Goal: Task Accomplishment & Management: Manage account settings

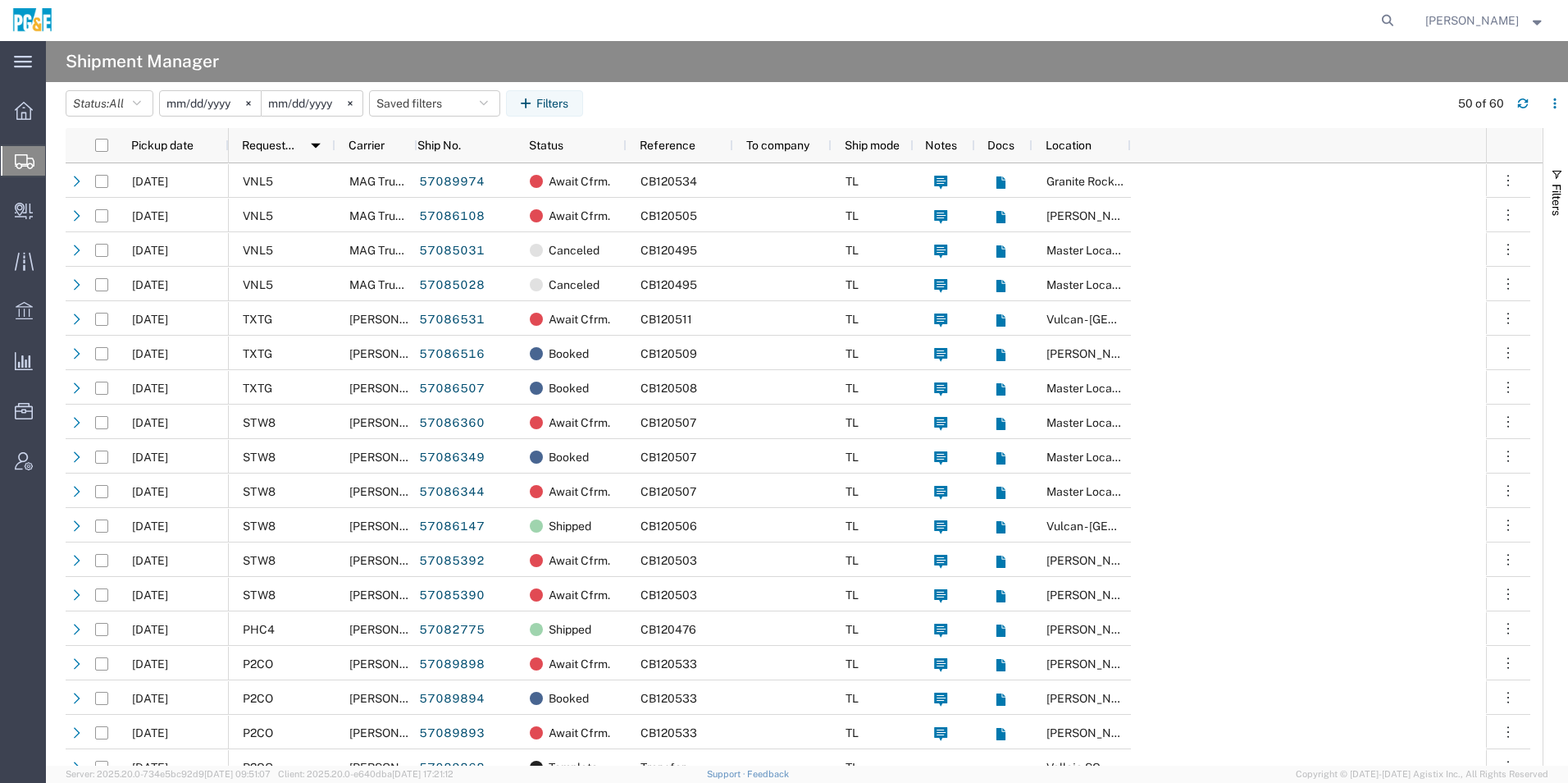
click at [197, 107] on input "[DATE]" at bounding box center [210, 103] width 101 height 24
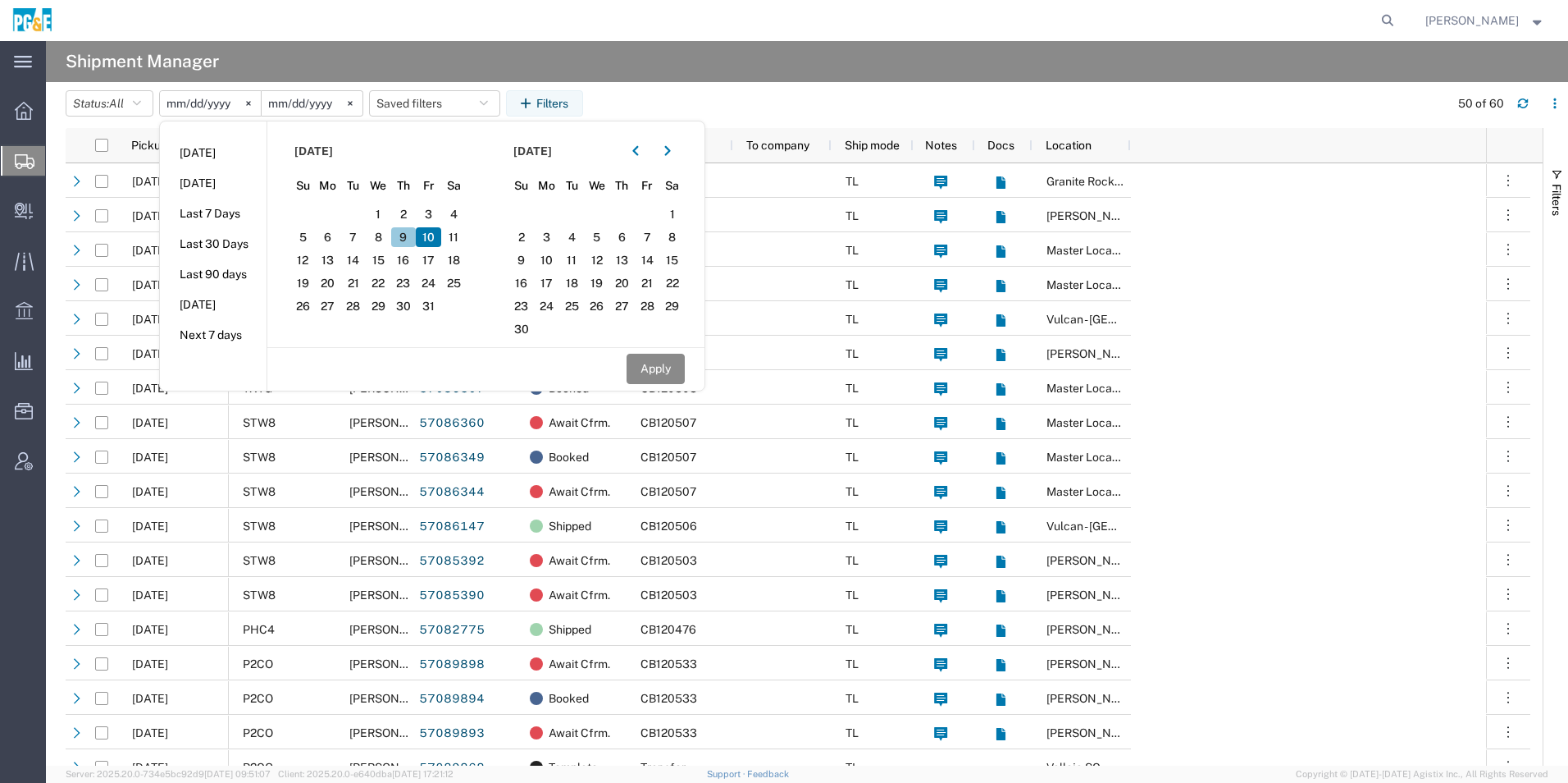
click at [407, 238] on span "9" at bounding box center [403, 236] width 25 height 20
click at [642, 156] on button "button" at bounding box center [636, 151] width 26 height 26
click at [631, 238] on span "9" at bounding box center [622, 236] width 25 height 20
click at [639, 368] on button "Apply" at bounding box center [655, 369] width 59 height 31
type input "2025-10-09"
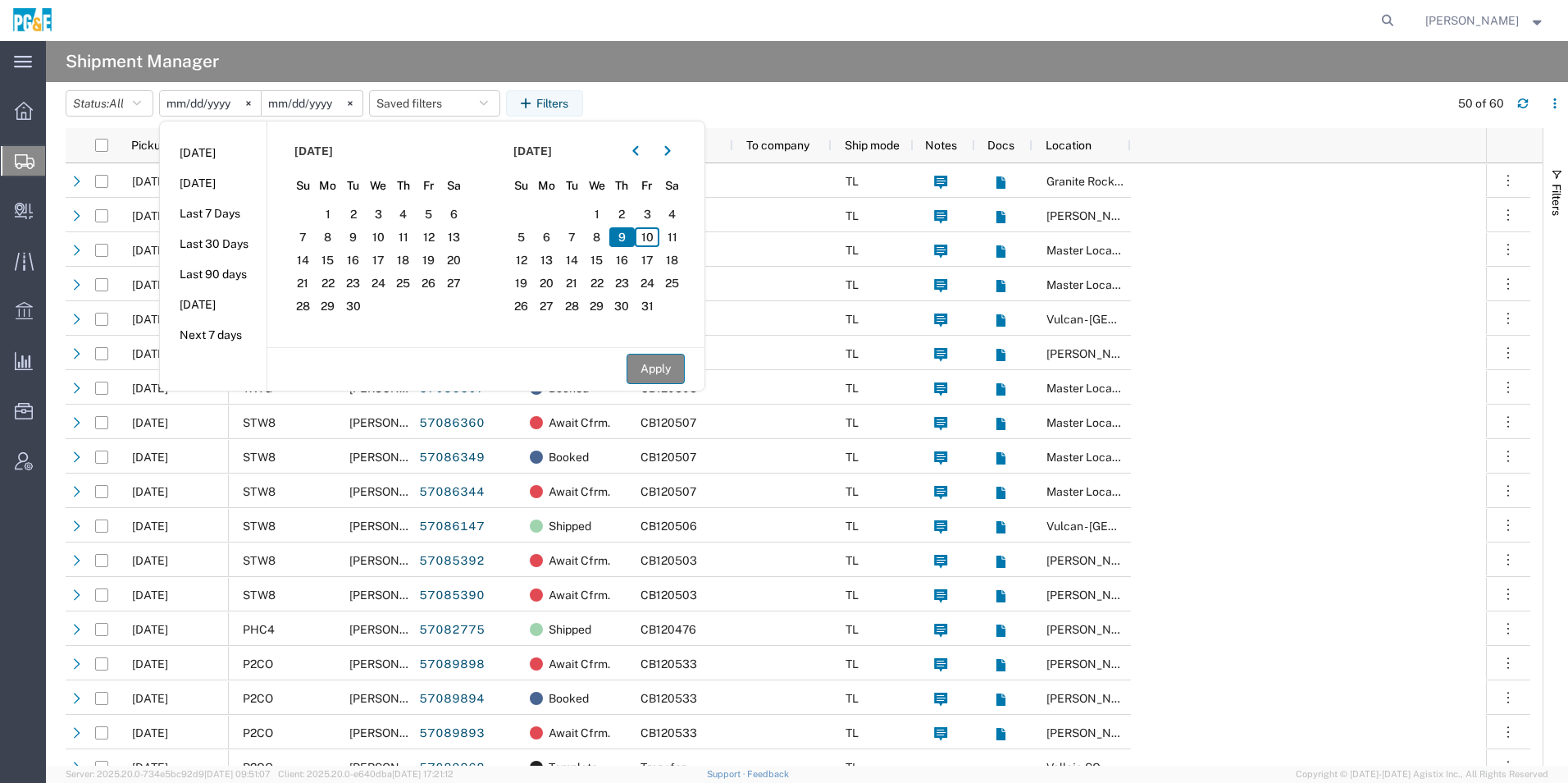
type input "2025-10-09"
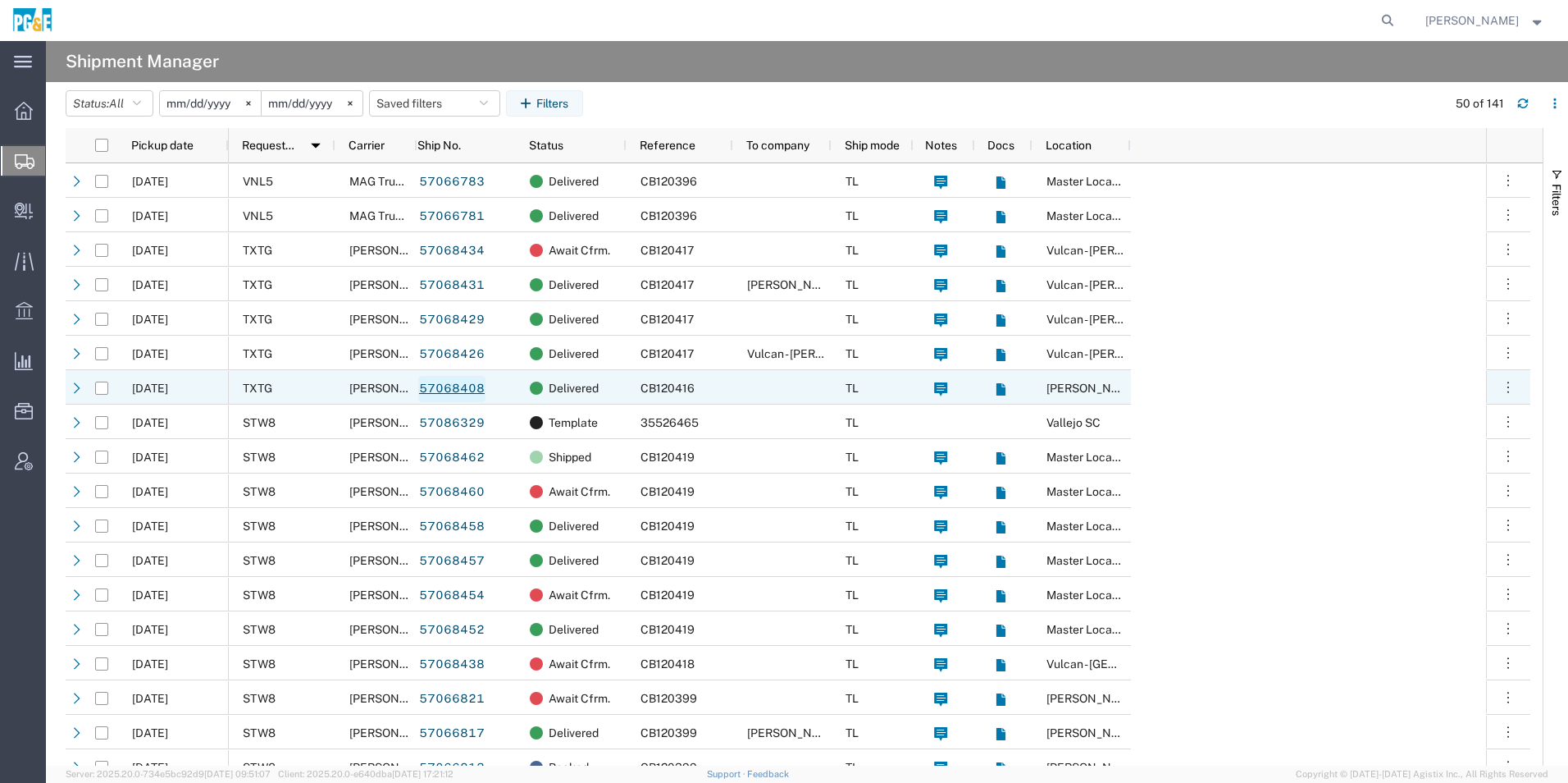
click at [453, 388] on link "57068408" at bounding box center [451, 389] width 67 height 26
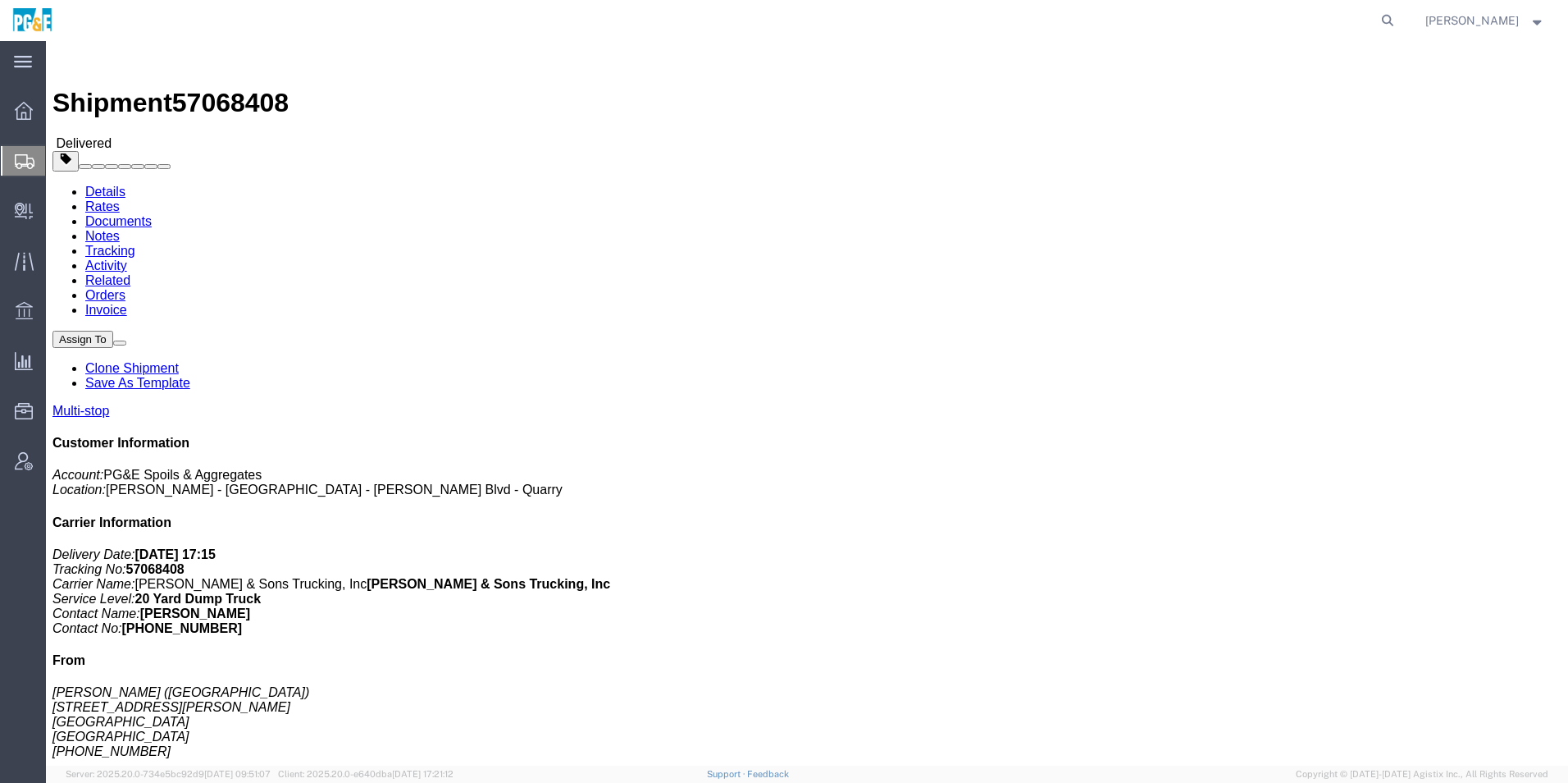
click span "button"
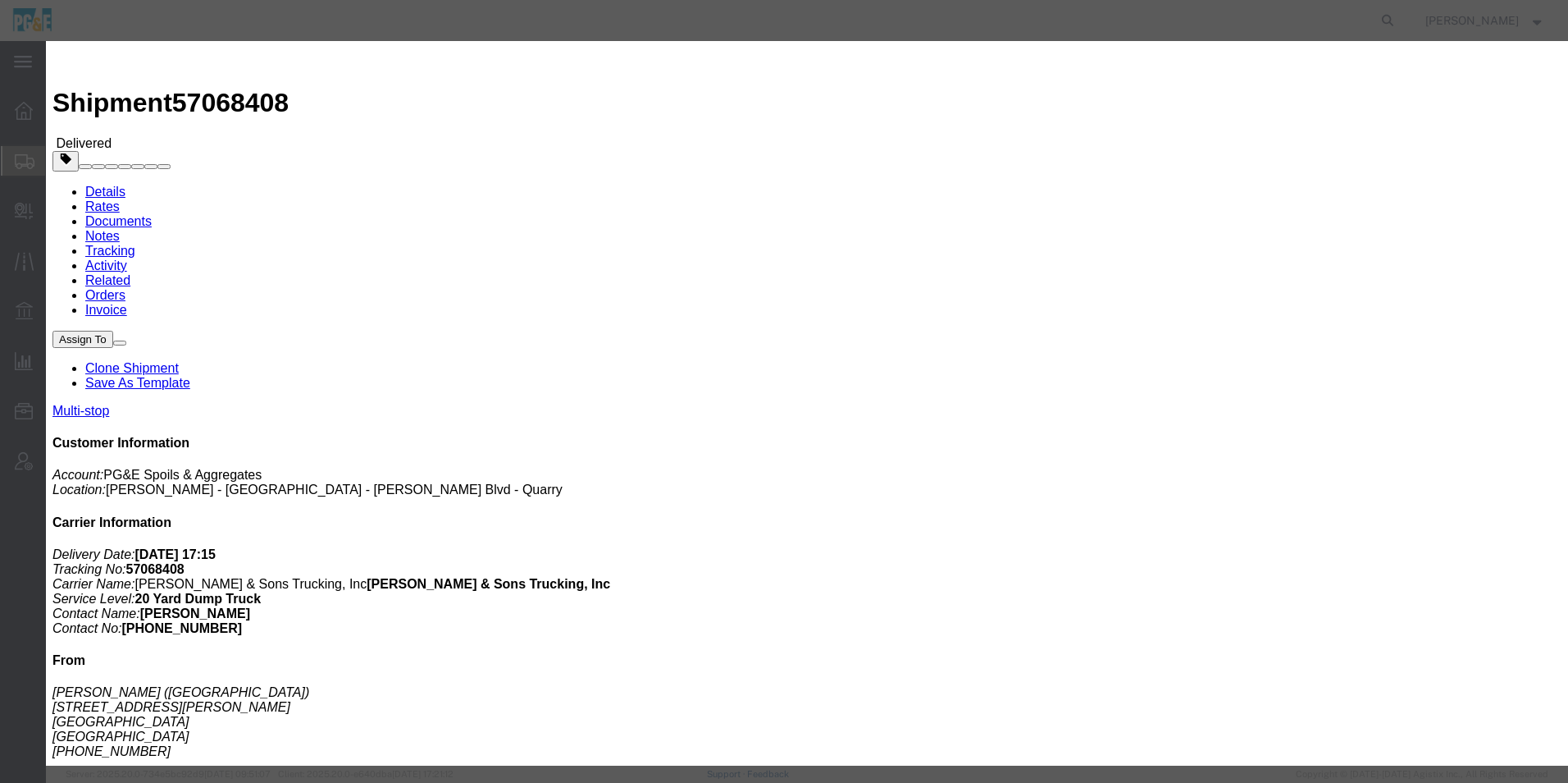
click div "Oct 09 2025 6:00 AM"
type input "5:00 AM"
click button "Apply"
click button "Save"
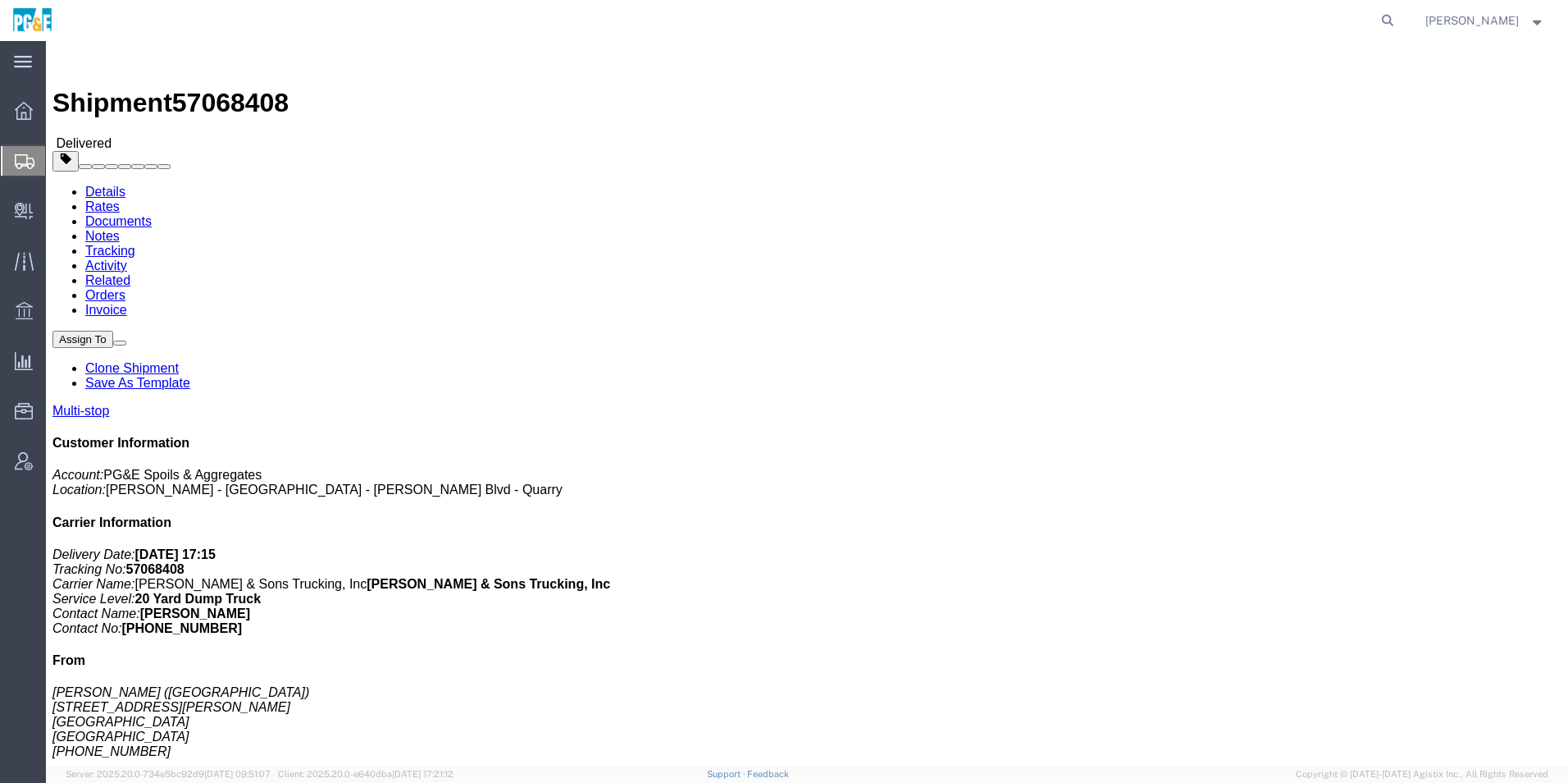
click button "Close"
